Goal: Information Seeking & Learning: Learn about a topic

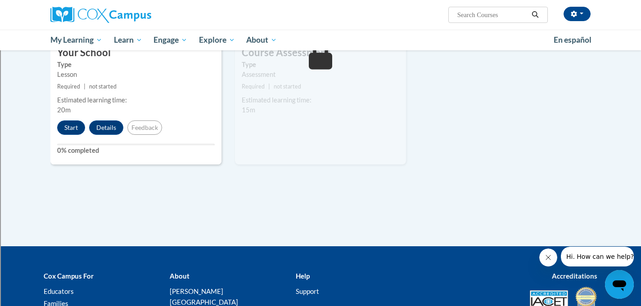
scroll to position [582, 0]
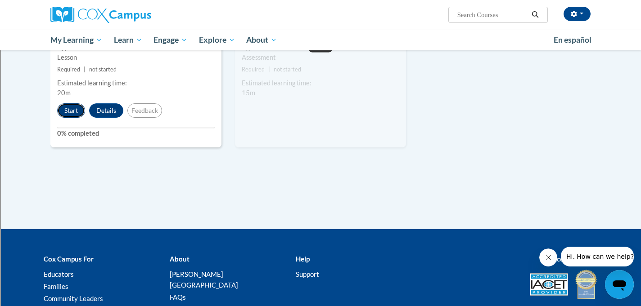
click at [68, 110] on button "Start" at bounding box center [71, 110] width 28 height 14
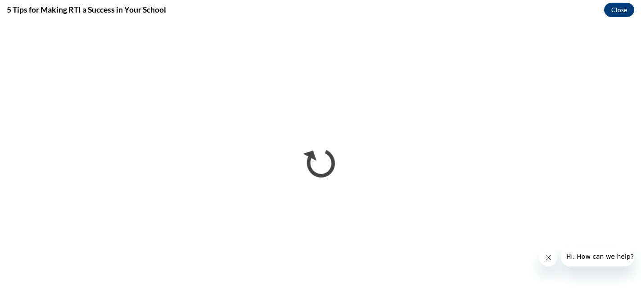
scroll to position [0, 0]
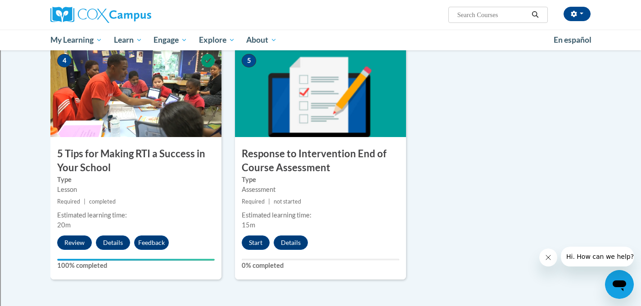
scroll to position [450, 0]
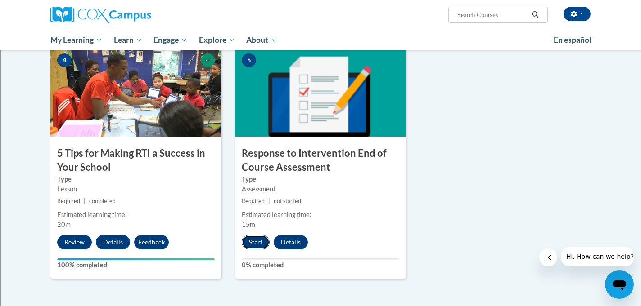
click at [261, 242] on button "Start" at bounding box center [256, 242] width 28 height 14
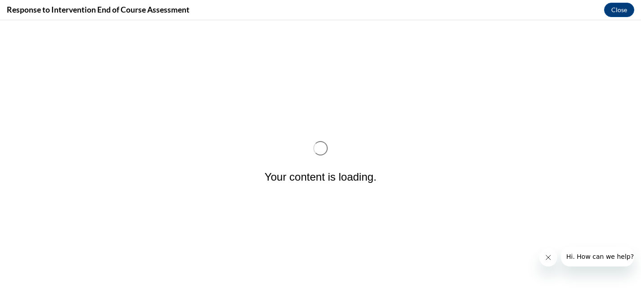
scroll to position [0, 0]
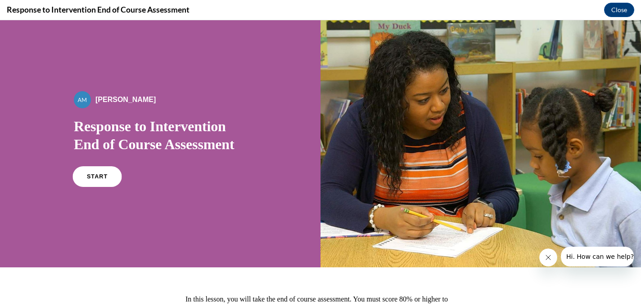
click at [104, 174] on span "START" at bounding box center [97, 177] width 21 height 7
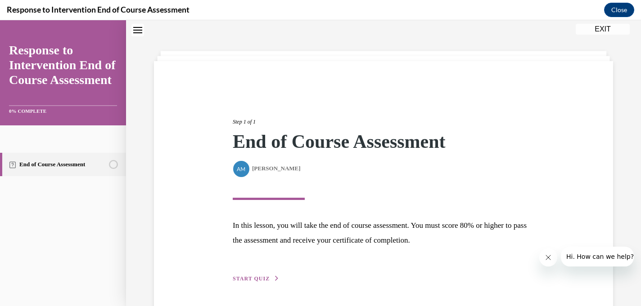
scroll to position [59, 0]
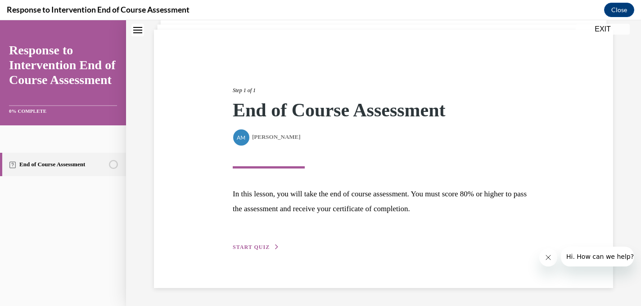
click at [253, 247] on span "START QUIZ" at bounding box center [251, 247] width 37 height 6
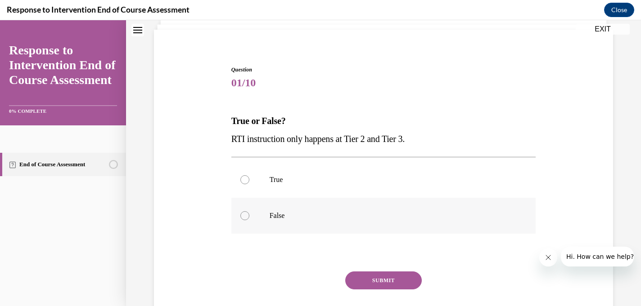
click at [274, 216] on p "False" at bounding box center [391, 215] width 244 height 9
click at [249, 216] on input "False" at bounding box center [244, 215] width 9 height 9
radio input "true"
click at [368, 279] on button "SUBMIT" at bounding box center [383, 281] width 76 height 18
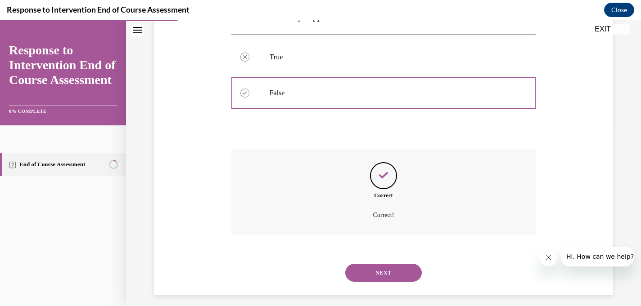
scroll to position [189, 0]
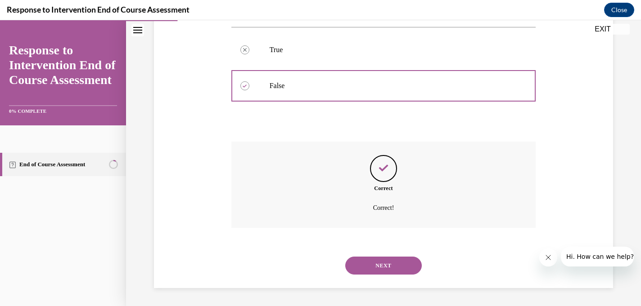
click at [373, 264] on button "NEXT" at bounding box center [383, 266] width 76 height 18
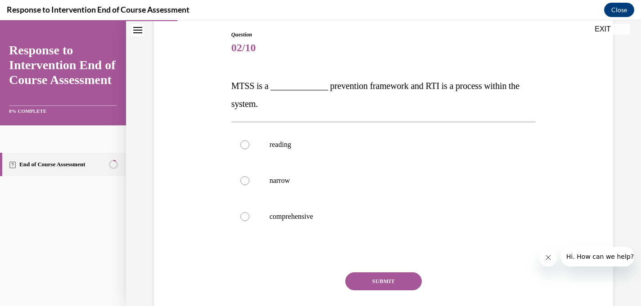
scroll to position [96, 0]
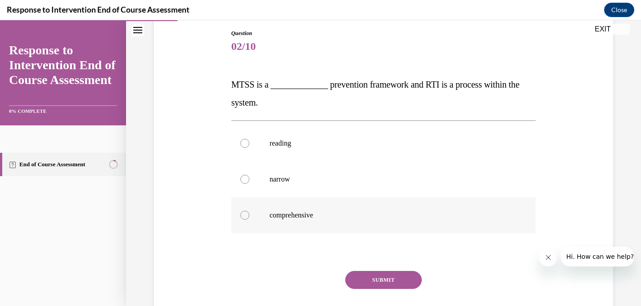
click at [278, 217] on p "comprehensive" at bounding box center [391, 215] width 244 height 9
click at [249, 217] on input "comprehensive" at bounding box center [244, 215] width 9 height 9
radio input "true"
click at [376, 280] on button "SUBMIT" at bounding box center [383, 280] width 76 height 18
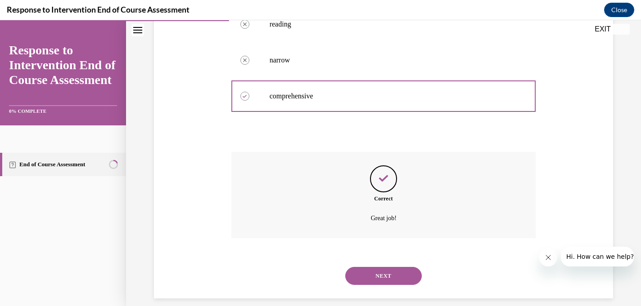
scroll to position [225, 0]
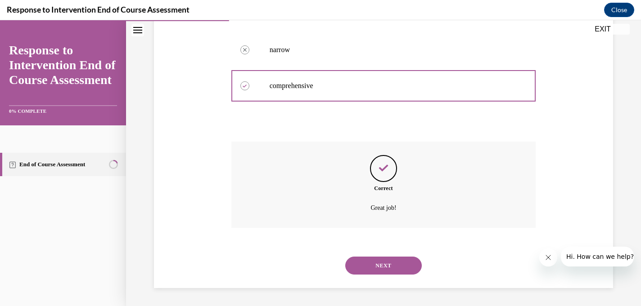
click at [370, 266] on button "NEXT" at bounding box center [383, 266] width 76 height 18
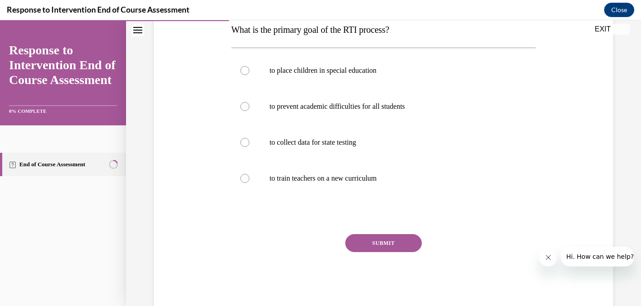
scroll to position [153, 0]
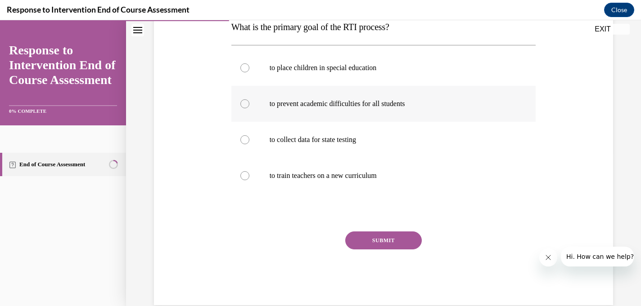
click at [265, 106] on label "to prevent academic difficulties for all students" at bounding box center [383, 104] width 305 height 36
click at [249, 106] on input "to prevent academic difficulties for all students" at bounding box center [244, 103] width 9 height 9
radio input "true"
click at [366, 243] on button "SUBMIT" at bounding box center [383, 241] width 76 height 18
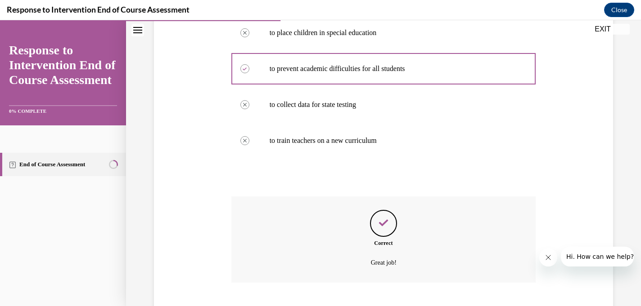
scroll to position [243, 0]
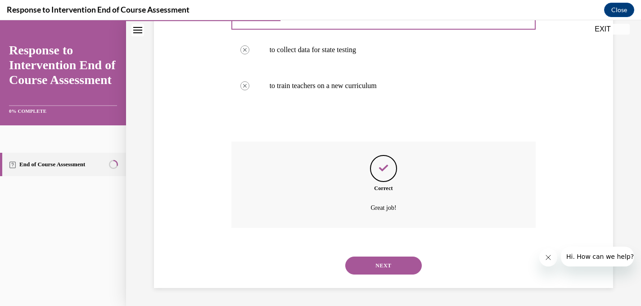
click at [369, 264] on button "NEXT" at bounding box center [383, 266] width 76 height 18
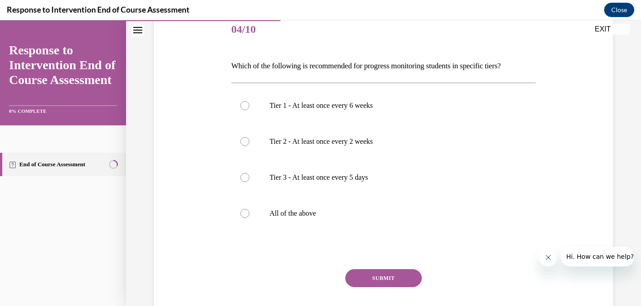
scroll to position [110, 0]
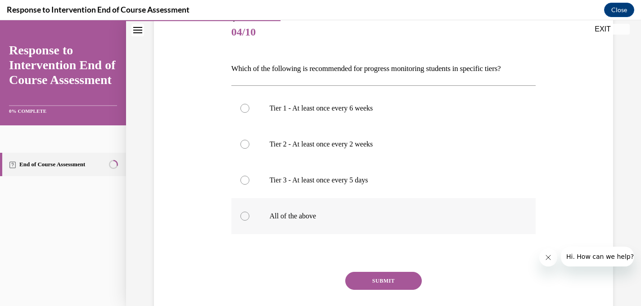
click at [288, 218] on p "All of the above" at bounding box center [391, 216] width 244 height 9
click at [249, 218] on input "All of the above" at bounding box center [244, 216] width 9 height 9
radio input "true"
click at [362, 279] on button "SUBMIT" at bounding box center [383, 281] width 76 height 18
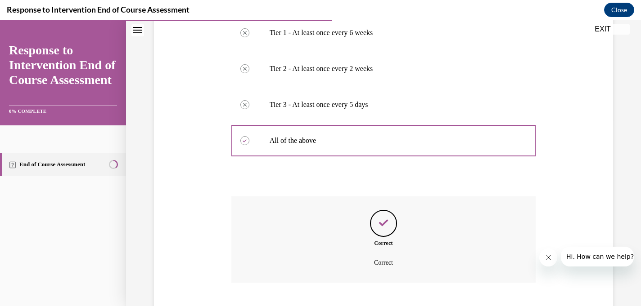
scroll to position [241, 0]
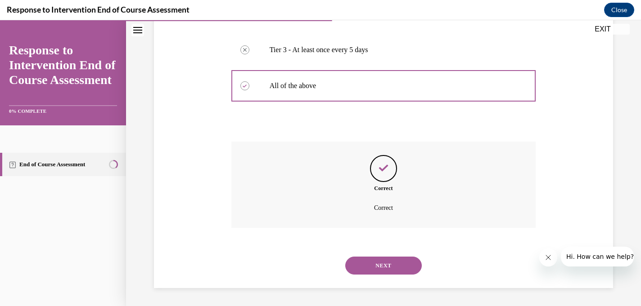
click at [366, 268] on button "NEXT" at bounding box center [383, 266] width 76 height 18
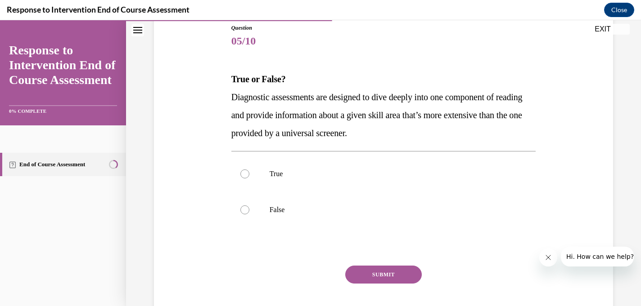
scroll to position [107, 0]
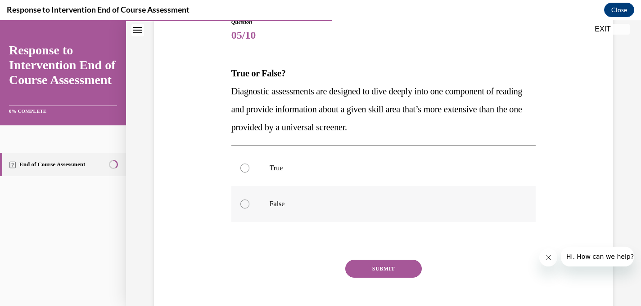
click at [270, 204] on p "False" at bounding box center [391, 204] width 244 height 9
click at [249, 204] on input "False" at bounding box center [244, 204] width 9 height 9
radio input "true"
click at [364, 268] on button "SUBMIT" at bounding box center [383, 269] width 76 height 18
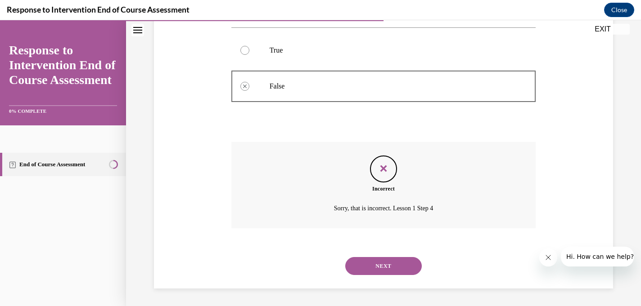
scroll to position [225, 0]
click at [367, 268] on button "NEXT" at bounding box center [383, 266] width 76 height 18
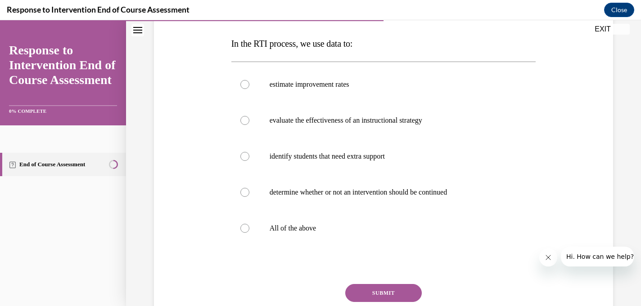
scroll to position [140, 0]
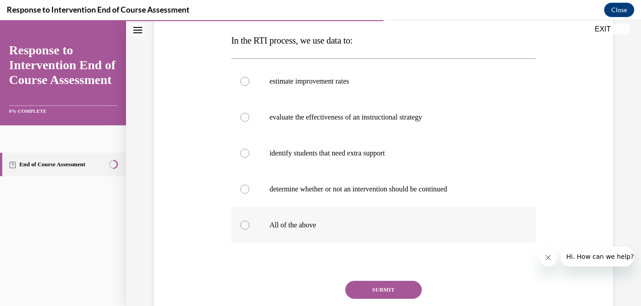
click at [268, 231] on label "All of the above" at bounding box center [383, 225] width 305 height 36
click at [249, 230] on input "All of the above" at bounding box center [244, 225] width 9 height 9
radio input "true"
click at [364, 287] on button "SUBMIT" at bounding box center [383, 290] width 76 height 18
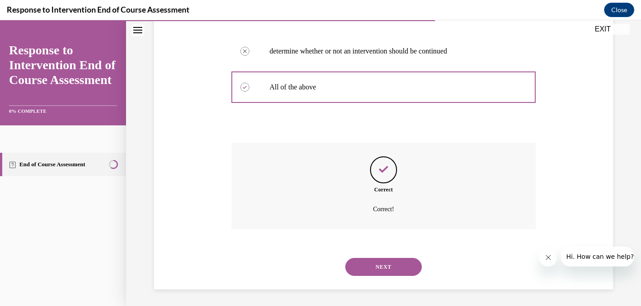
scroll to position [279, 0]
click at [364, 265] on button "NEXT" at bounding box center [383, 266] width 76 height 18
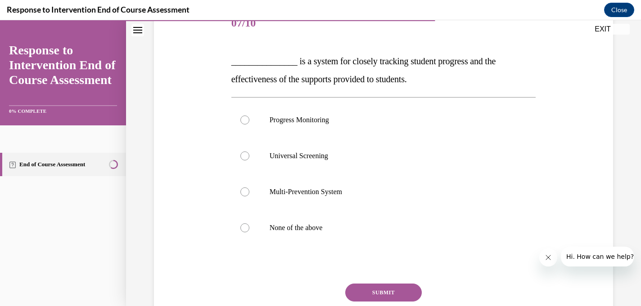
scroll to position [116, 0]
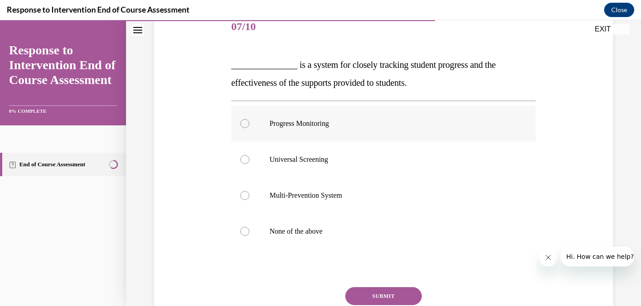
click at [297, 125] on p "Progress Monitoring" at bounding box center [391, 123] width 244 height 9
click at [249, 125] on input "Progress Monitoring" at bounding box center [244, 123] width 9 height 9
radio input "true"
click at [362, 297] on button "SUBMIT" at bounding box center [383, 296] width 76 height 18
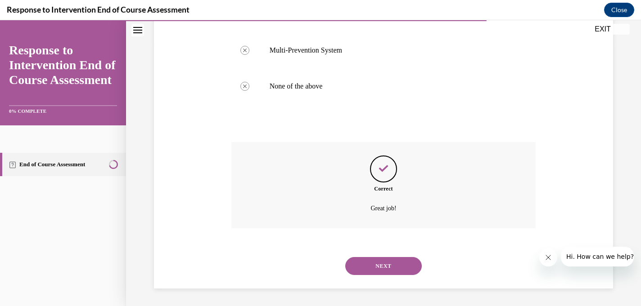
scroll to position [261, 0]
click at [365, 269] on button "NEXT" at bounding box center [383, 266] width 76 height 18
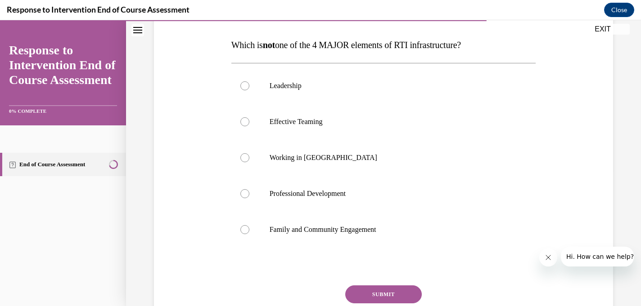
scroll to position [137, 0]
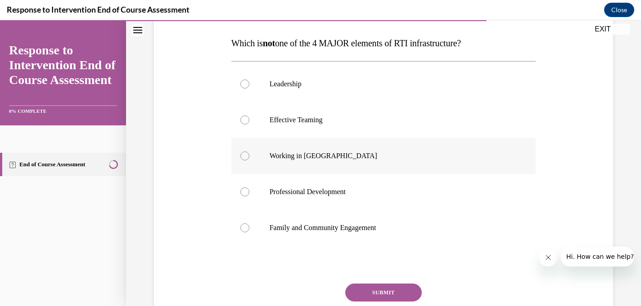
click at [283, 158] on p "Working in Silos" at bounding box center [391, 156] width 244 height 9
click at [249, 158] on input "Working in Silos" at bounding box center [244, 156] width 9 height 9
radio input "true"
click at [364, 294] on button "SUBMIT" at bounding box center [383, 293] width 76 height 18
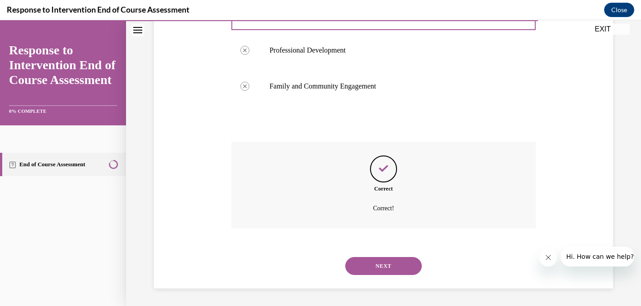
scroll to position [279, 0]
click at [371, 260] on button "NEXT" at bounding box center [383, 266] width 76 height 18
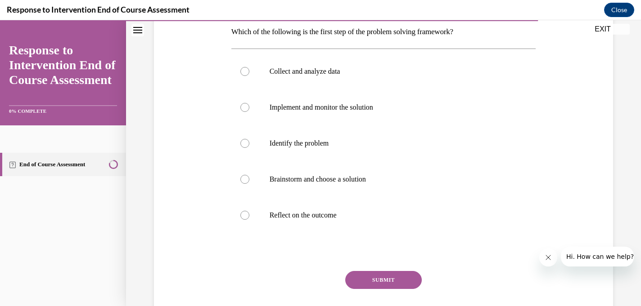
scroll to position [148, 0]
click at [286, 142] on p "Identify the problem" at bounding box center [391, 142] width 244 height 9
click at [249, 142] on input "Identify the problem" at bounding box center [244, 142] width 9 height 9
radio input "true"
click at [375, 280] on button "SUBMIT" at bounding box center [383, 279] width 76 height 18
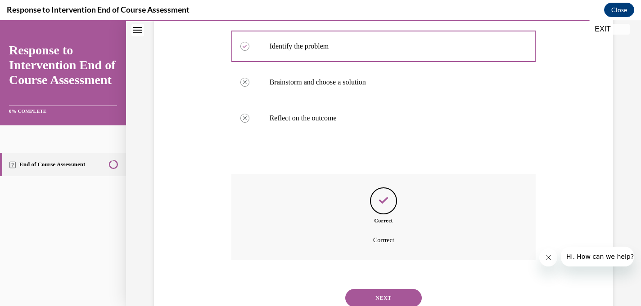
scroll to position [277, 0]
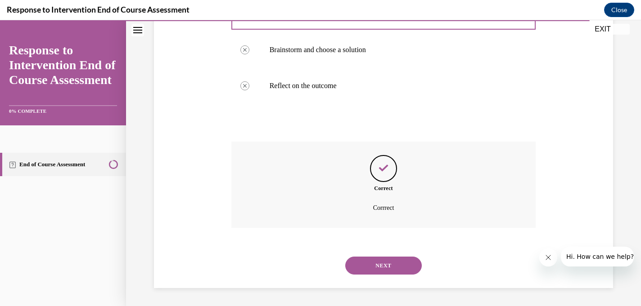
click at [379, 264] on button "NEXT" at bounding box center [383, 266] width 76 height 18
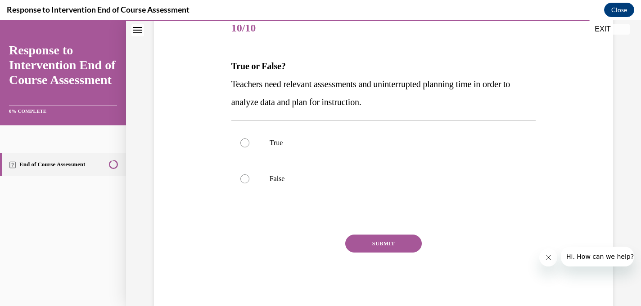
scroll to position [117, 0]
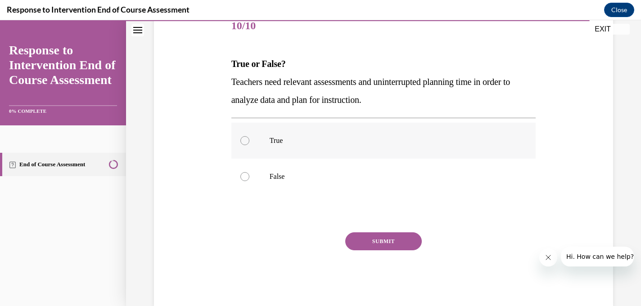
click at [264, 141] on label "True" at bounding box center [383, 141] width 305 height 36
click at [249, 141] on input "True" at bounding box center [244, 140] width 9 height 9
radio input "true"
click at [366, 240] on button "SUBMIT" at bounding box center [383, 242] width 76 height 18
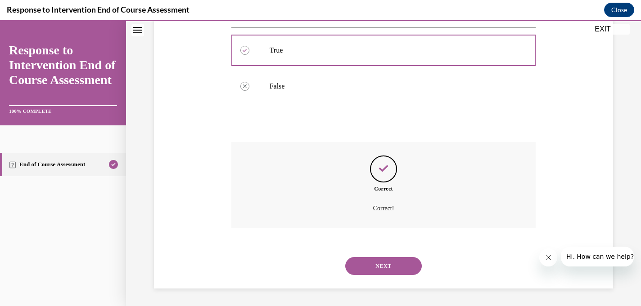
scroll to position [207, 0]
click at [371, 265] on button "NEXT" at bounding box center [383, 266] width 76 height 18
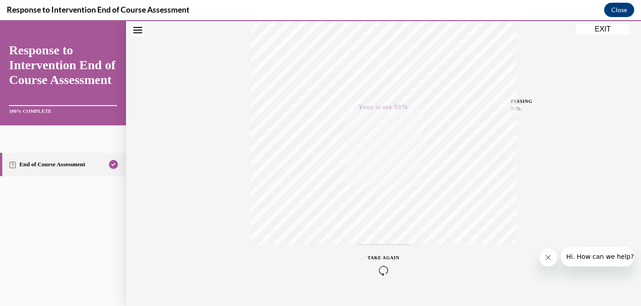
scroll to position [175, 0]
click at [382, 249] on icon "button" at bounding box center [384, 252] width 32 height 10
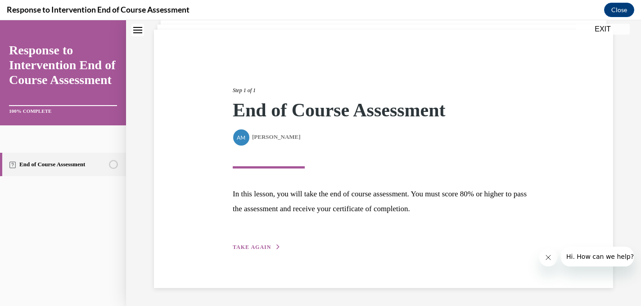
scroll to position [59, 0]
click at [245, 247] on span "TAKE AGAIN" at bounding box center [252, 247] width 38 height 6
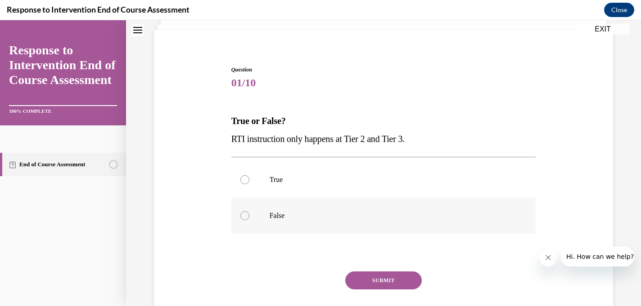
click at [271, 215] on p "False" at bounding box center [391, 215] width 244 height 9
click at [249, 215] on input "False" at bounding box center [244, 215] width 9 height 9
radio input "true"
click at [371, 276] on button "SUBMIT" at bounding box center [383, 281] width 76 height 18
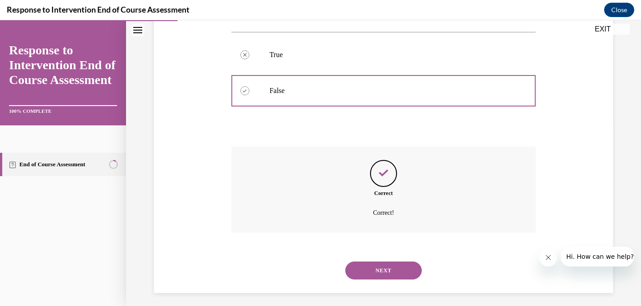
scroll to position [189, 0]
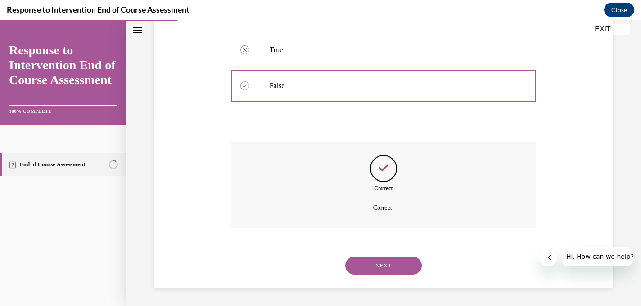
click at [365, 268] on button "NEXT" at bounding box center [383, 266] width 76 height 18
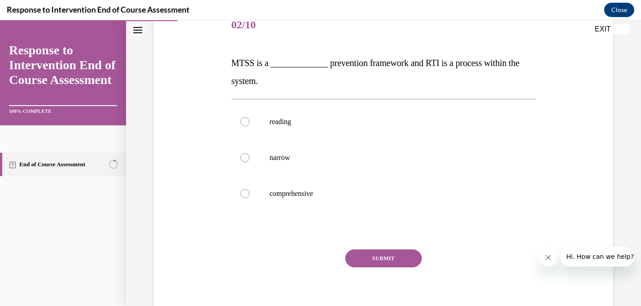
scroll to position [121, 0]
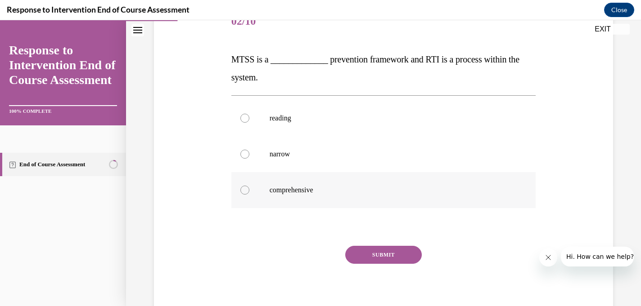
click at [272, 190] on p "comprehensive" at bounding box center [391, 190] width 244 height 9
click at [249, 190] on input "comprehensive" at bounding box center [244, 190] width 9 height 9
radio input "true"
click at [383, 254] on button "SUBMIT" at bounding box center [383, 255] width 76 height 18
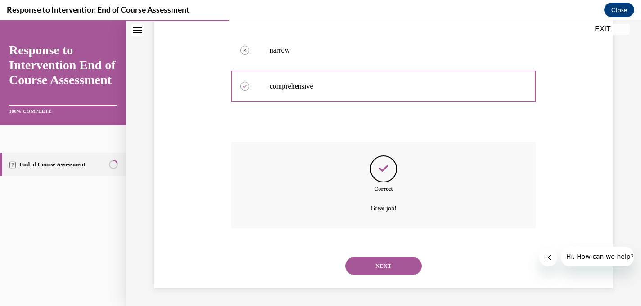
scroll to position [225, 0]
click at [371, 270] on button "NEXT" at bounding box center [383, 266] width 76 height 18
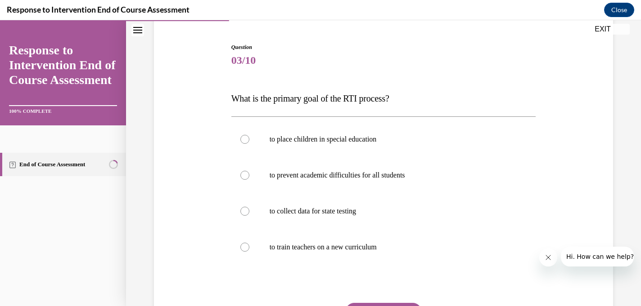
scroll to position [85, 0]
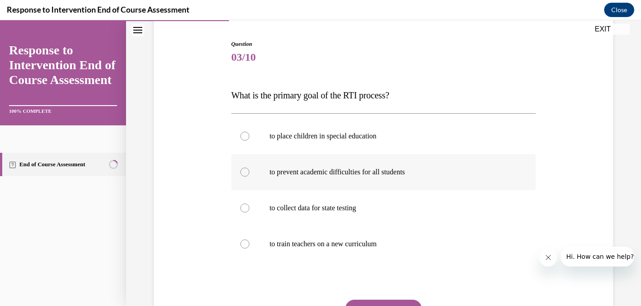
click at [274, 170] on p "to prevent academic difficulties for all students" at bounding box center [391, 172] width 244 height 9
click at [249, 170] on input "to prevent academic difficulties for all students" at bounding box center [244, 172] width 9 height 9
radio input "true"
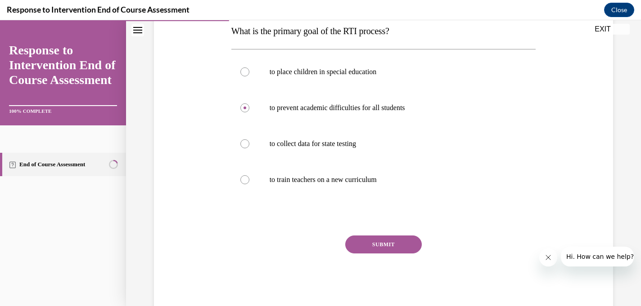
scroll to position [171, 0]
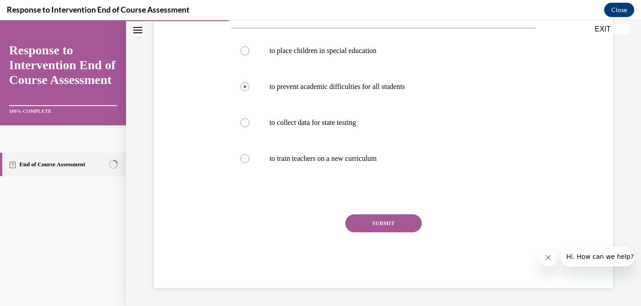
click at [377, 220] on button "SUBMIT" at bounding box center [383, 224] width 76 height 18
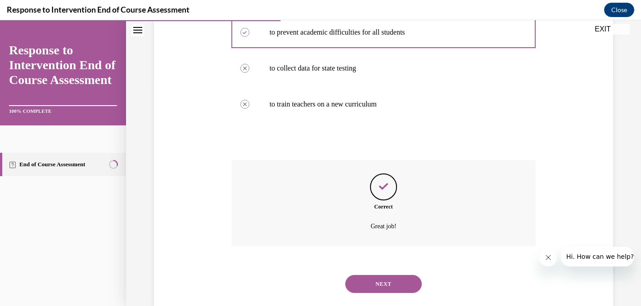
scroll to position [243, 0]
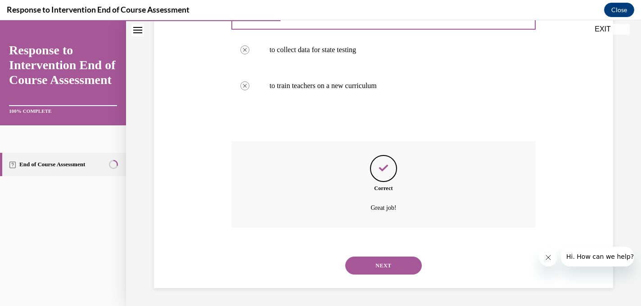
click at [368, 267] on button "NEXT" at bounding box center [383, 266] width 76 height 18
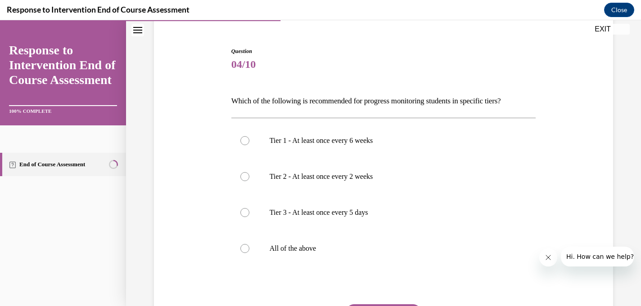
scroll to position [84, 0]
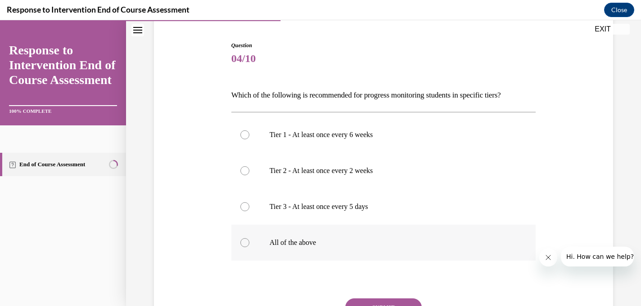
click at [271, 243] on p "All of the above" at bounding box center [391, 242] width 244 height 9
click at [249, 243] on input "All of the above" at bounding box center [244, 242] width 9 height 9
radio input "true"
click at [368, 304] on button "SUBMIT" at bounding box center [383, 308] width 76 height 18
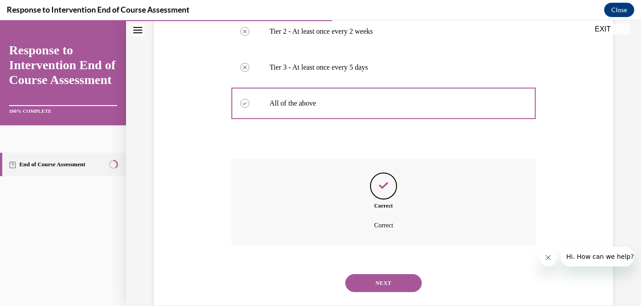
scroll to position [241, 0]
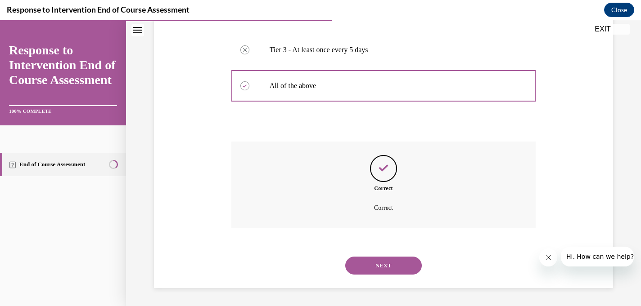
click at [362, 265] on button "NEXT" at bounding box center [383, 266] width 76 height 18
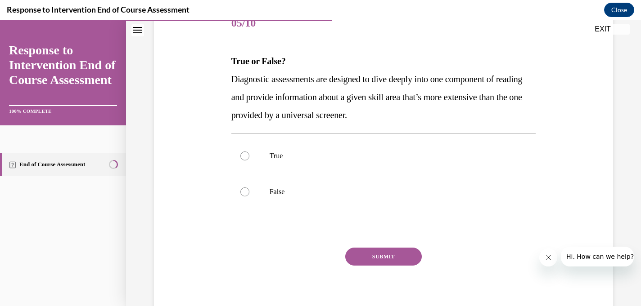
scroll to position [121, 0]
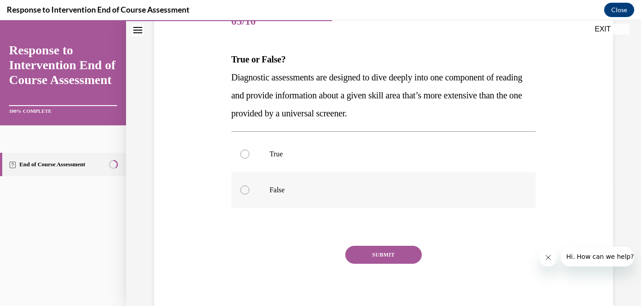
click at [258, 192] on label "False" at bounding box center [383, 190] width 305 height 36
click at [249, 192] on input "False" at bounding box center [244, 190] width 9 height 9
radio input "true"
click at [368, 257] on button "SUBMIT" at bounding box center [383, 255] width 76 height 18
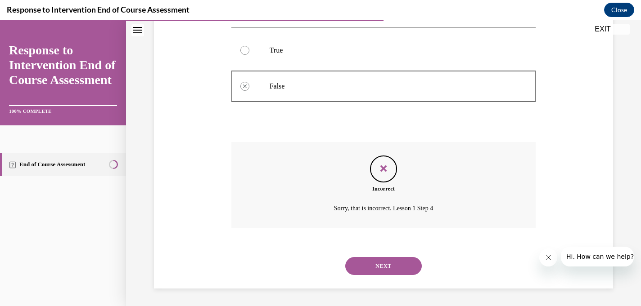
scroll to position [225, 0]
click at [371, 266] on button "NEXT" at bounding box center [383, 266] width 76 height 18
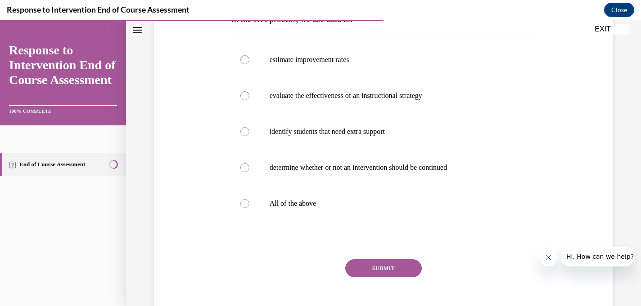
scroll to position [163, 0]
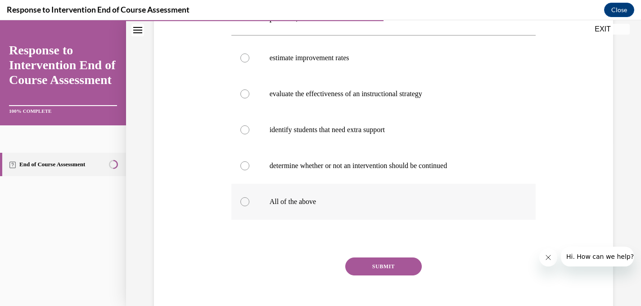
click at [291, 199] on p "All of the above" at bounding box center [391, 202] width 244 height 9
click at [249, 199] on input "All of the above" at bounding box center [244, 202] width 9 height 9
radio input "true"
click at [373, 269] on button "SUBMIT" at bounding box center [383, 267] width 76 height 18
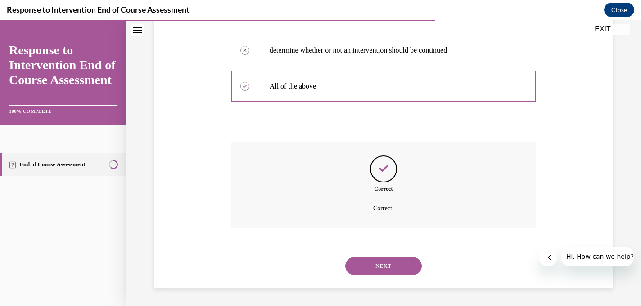
scroll to position [279, 0]
click at [373, 269] on button "NEXT" at bounding box center [383, 266] width 76 height 18
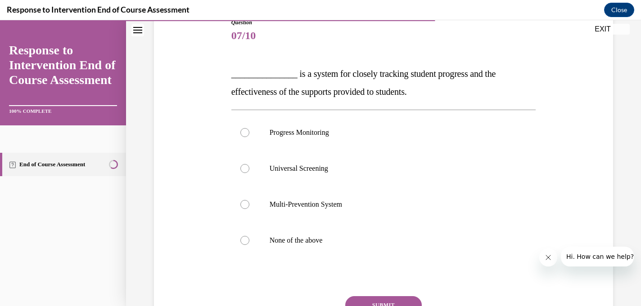
scroll to position [108, 0]
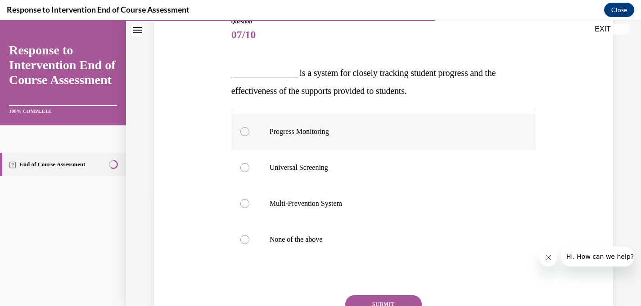
click at [292, 129] on p "Progress Monitoring" at bounding box center [391, 131] width 244 height 9
click at [249, 129] on input "Progress Monitoring" at bounding box center [244, 131] width 9 height 9
radio input "true"
click at [373, 301] on button "SUBMIT" at bounding box center [383, 305] width 76 height 18
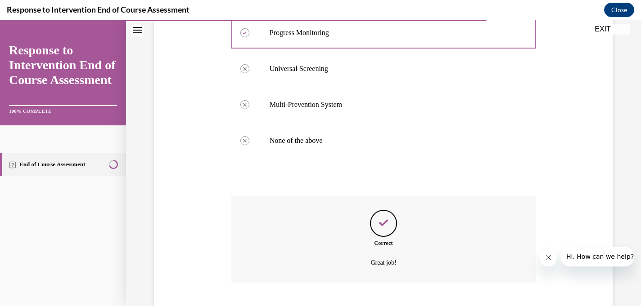
scroll to position [261, 0]
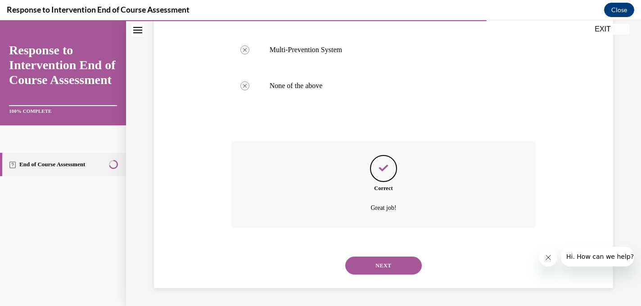
click at [371, 269] on button "NEXT" at bounding box center [383, 266] width 76 height 18
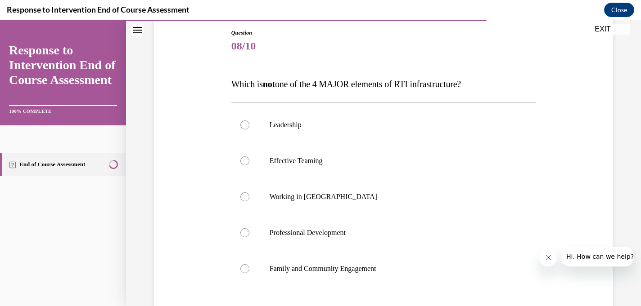
scroll to position [112, 0]
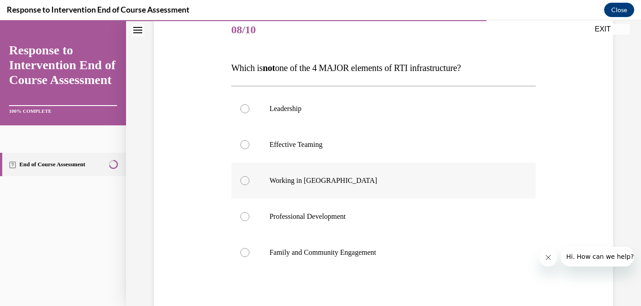
click at [284, 186] on label "Working in Silos" at bounding box center [383, 181] width 305 height 36
click at [249, 185] on input "Working in Silos" at bounding box center [244, 180] width 9 height 9
radio input "true"
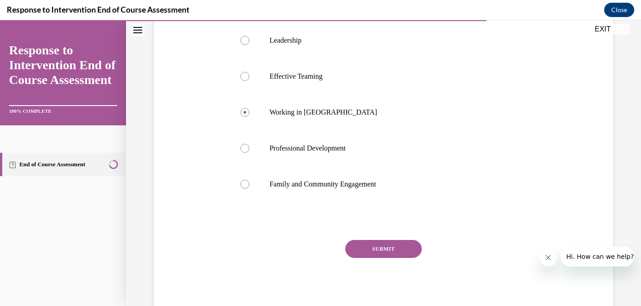
scroll to position [207, 0]
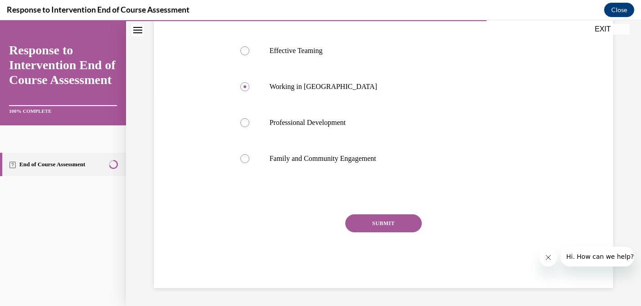
click at [379, 227] on button "SUBMIT" at bounding box center [383, 224] width 76 height 18
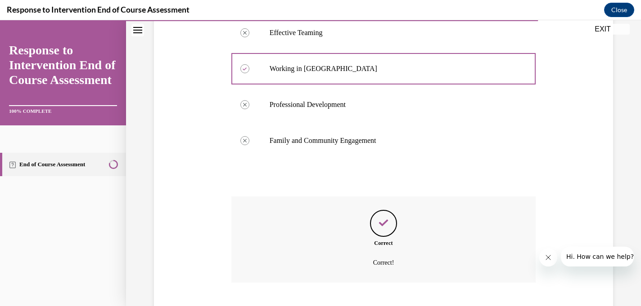
scroll to position [279, 0]
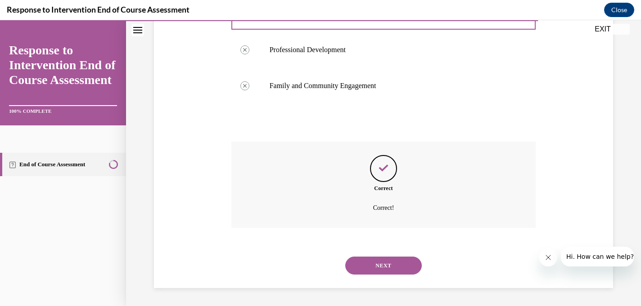
click at [370, 262] on button "NEXT" at bounding box center [383, 266] width 76 height 18
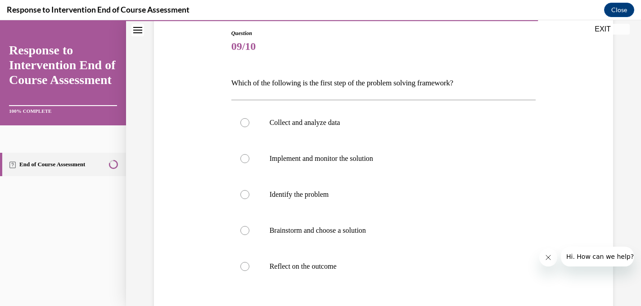
scroll to position [102, 0]
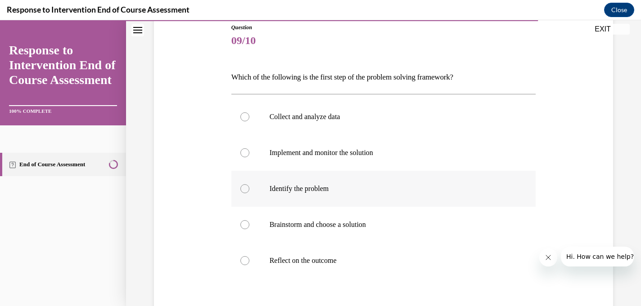
click at [257, 191] on label "Identify the problem" at bounding box center [383, 189] width 305 height 36
click at [249, 191] on input "Identify the problem" at bounding box center [244, 188] width 9 height 9
radio input "true"
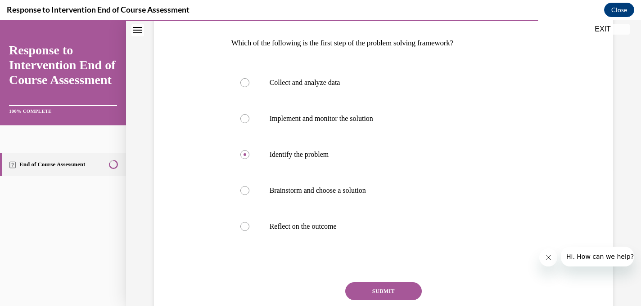
scroll to position [204, 0]
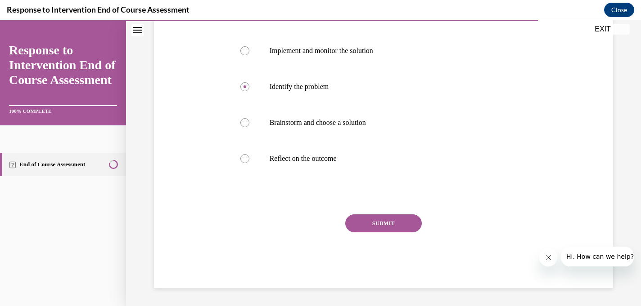
click at [381, 222] on button "SUBMIT" at bounding box center [383, 224] width 76 height 18
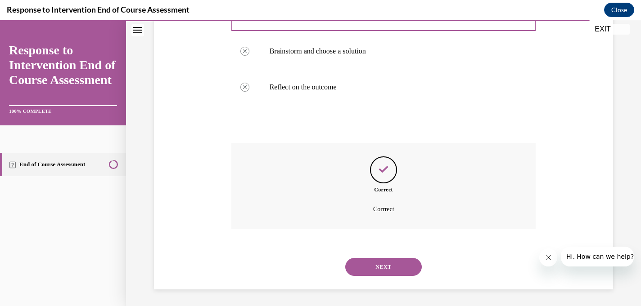
scroll to position [277, 0]
click at [386, 264] on button "NEXT" at bounding box center [383, 266] width 76 height 18
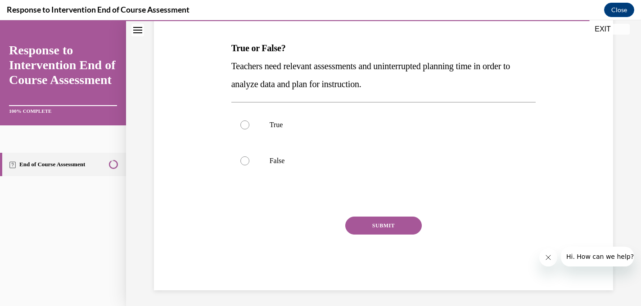
scroll to position [135, 0]
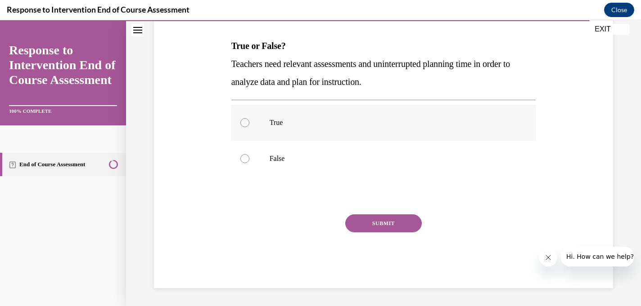
click at [274, 123] on p "True" at bounding box center [391, 122] width 244 height 9
click at [249, 123] on input "True" at bounding box center [244, 122] width 9 height 9
radio input "true"
click at [372, 223] on button "SUBMIT" at bounding box center [383, 224] width 76 height 18
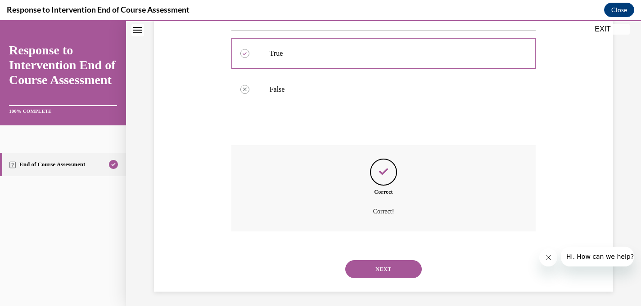
scroll to position [207, 0]
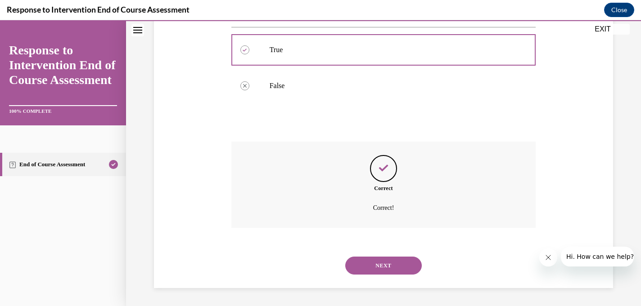
click at [378, 266] on button "NEXT" at bounding box center [383, 266] width 76 height 18
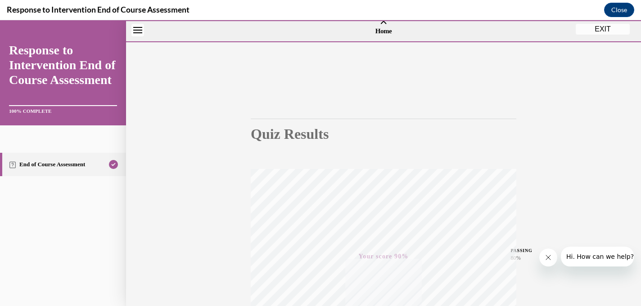
scroll to position [0, 0]
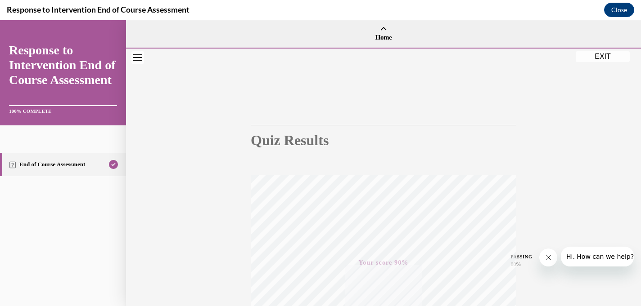
click at [606, 58] on button "EXIT" at bounding box center [602, 56] width 54 height 11
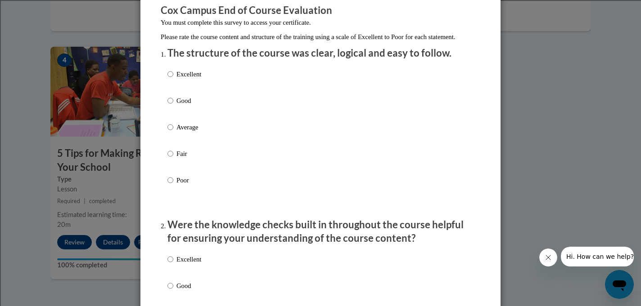
scroll to position [80, 0]
click at [189, 78] on p "Excellent" at bounding box center [188, 73] width 25 height 10
click at [173, 78] on input "Excellent" at bounding box center [170, 73] width 6 height 10
radio input "true"
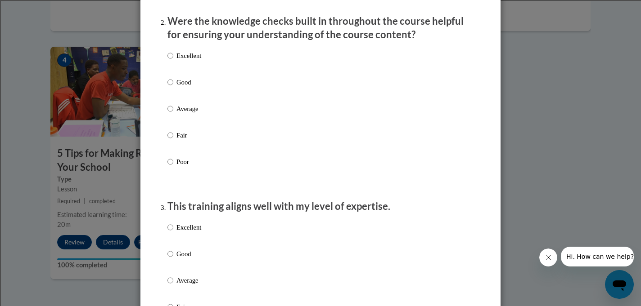
scroll to position [295, 0]
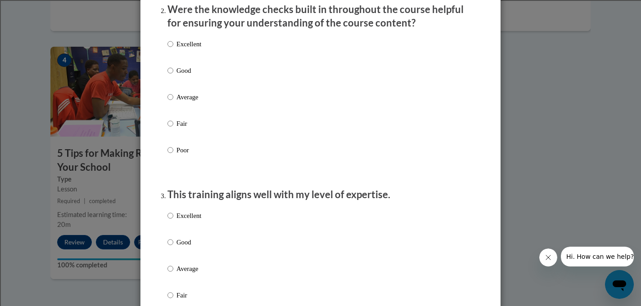
click at [186, 49] on p "Excellent" at bounding box center [188, 44] width 25 height 10
click at [173, 49] on input "Excellent" at bounding box center [170, 44] width 6 height 10
radio input "true"
click at [183, 221] on p "Excellent" at bounding box center [188, 216] width 25 height 10
click at [173, 221] on input "Excellent" at bounding box center [170, 216] width 6 height 10
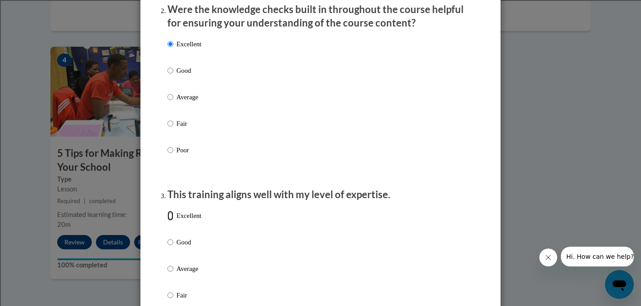
radio input "true"
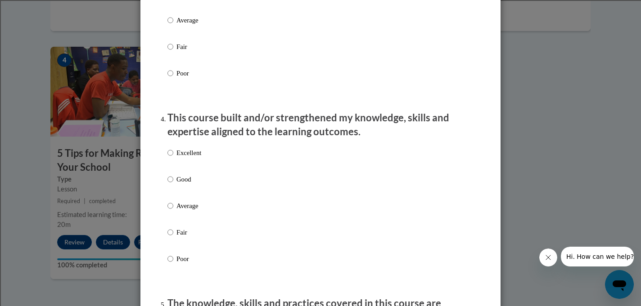
scroll to position [545, 0]
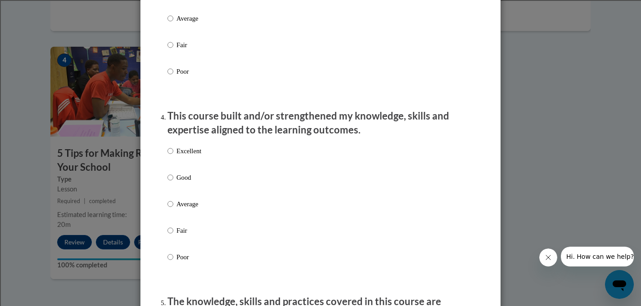
click at [195, 156] on p "Excellent" at bounding box center [188, 151] width 25 height 10
click at [173, 156] on input "Excellent" at bounding box center [170, 151] width 6 height 10
radio input "true"
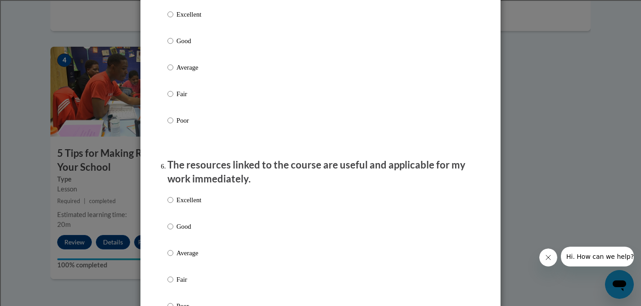
scroll to position [869, 0]
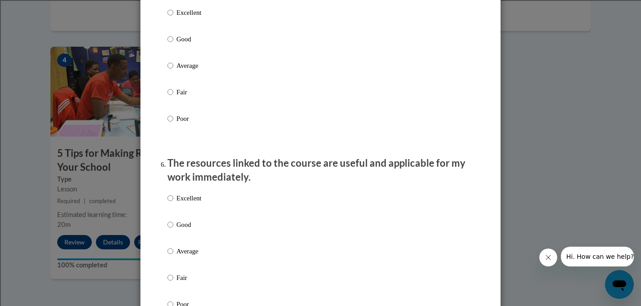
click at [193, 18] on p "Excellent" at bounding box center [188, 13] width 25 height 10
click at [173, 18] on input "Excellent" at bounding box center [170, 13] width 6 height 10
radio input "true"
click at [188, 203] on p "Excellent" at bounding box center [188, 198] width 25 height 10
click at [173, 203] on input "Excellent" at bounding box center [170, 198] width 6 height 10
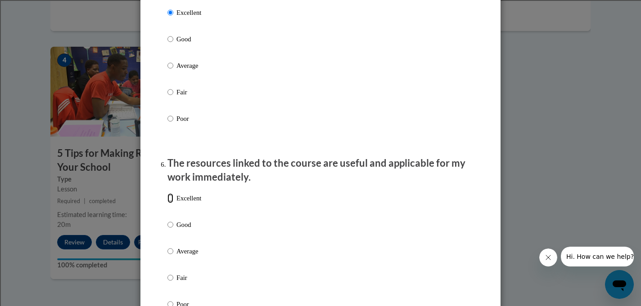
radio input "true"
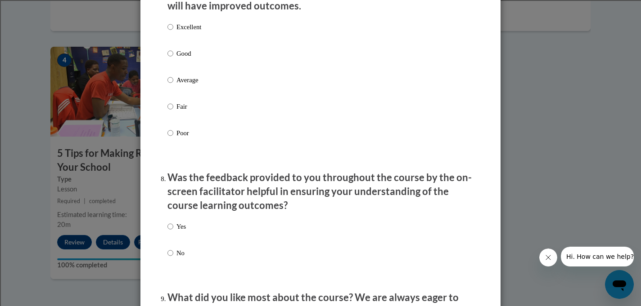
scroll to position [1244, 0]
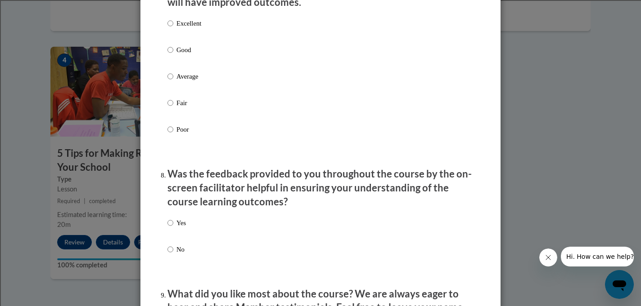
click at [191, 28] on p "Excellent" at bounding box center [188, 23] width 25 height 10
click at [173, 28] on input "Excellent" at bounding box center [170, 23] width 6 height 10
radio input "true"
click at [177, 228] on p "Yes" at bounding box center [180, 223] width 9 height 10
click at [173, 228] on input "Yes" at bounding box center [170, 223] width 6 height 10
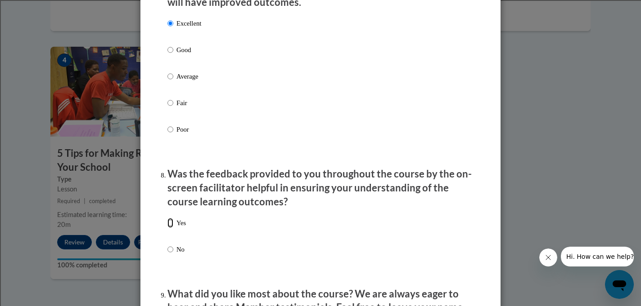
radio input "true"
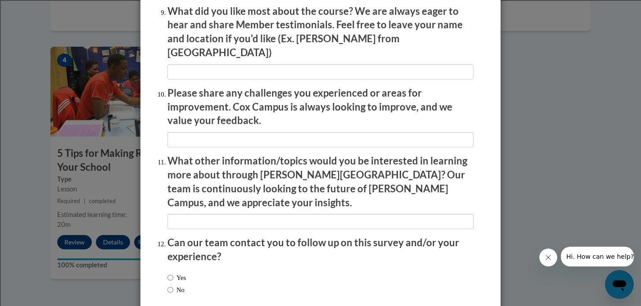
scroll to position [1565, 0]
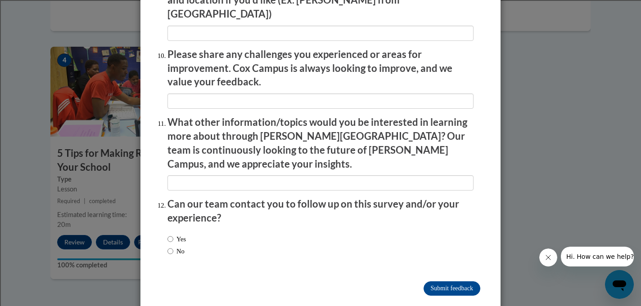
click at [179, 247] on label "No" at bounding box center [175, 252] width 17 height 10
click at [173, 247] on input "No" at bounding box center [170, 252] width 6 height 10
radio input "true"
click at [445, 282] on input "Submit feedback" at bounding box center [451, 289] width 57 height 14
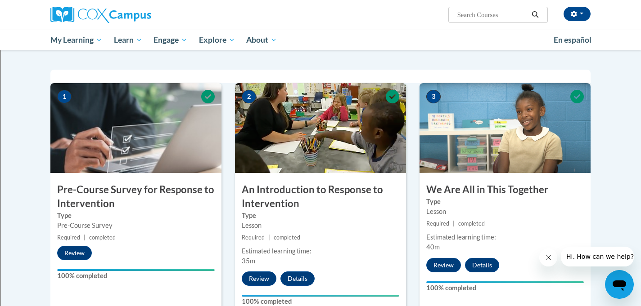
scroll to position [0, 0]
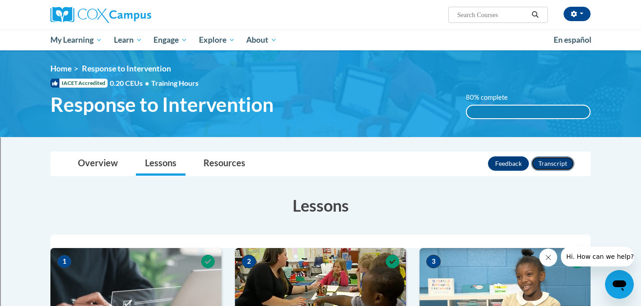
click at [552, 162] on button "Transcript" at bounding box center [552, 164] width 43 height 14
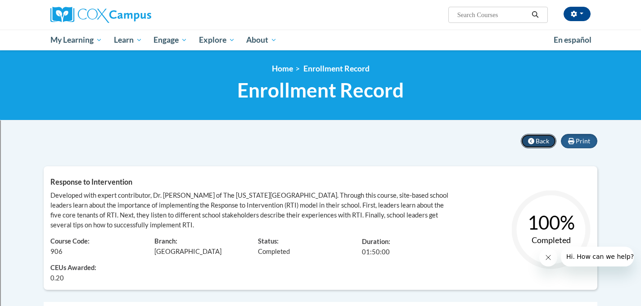
click at [537, 141] on span "Back" at bounding box center [541, 141] width 13 height 8
